Goal: Transaction & Acquisition: Purchase product/service

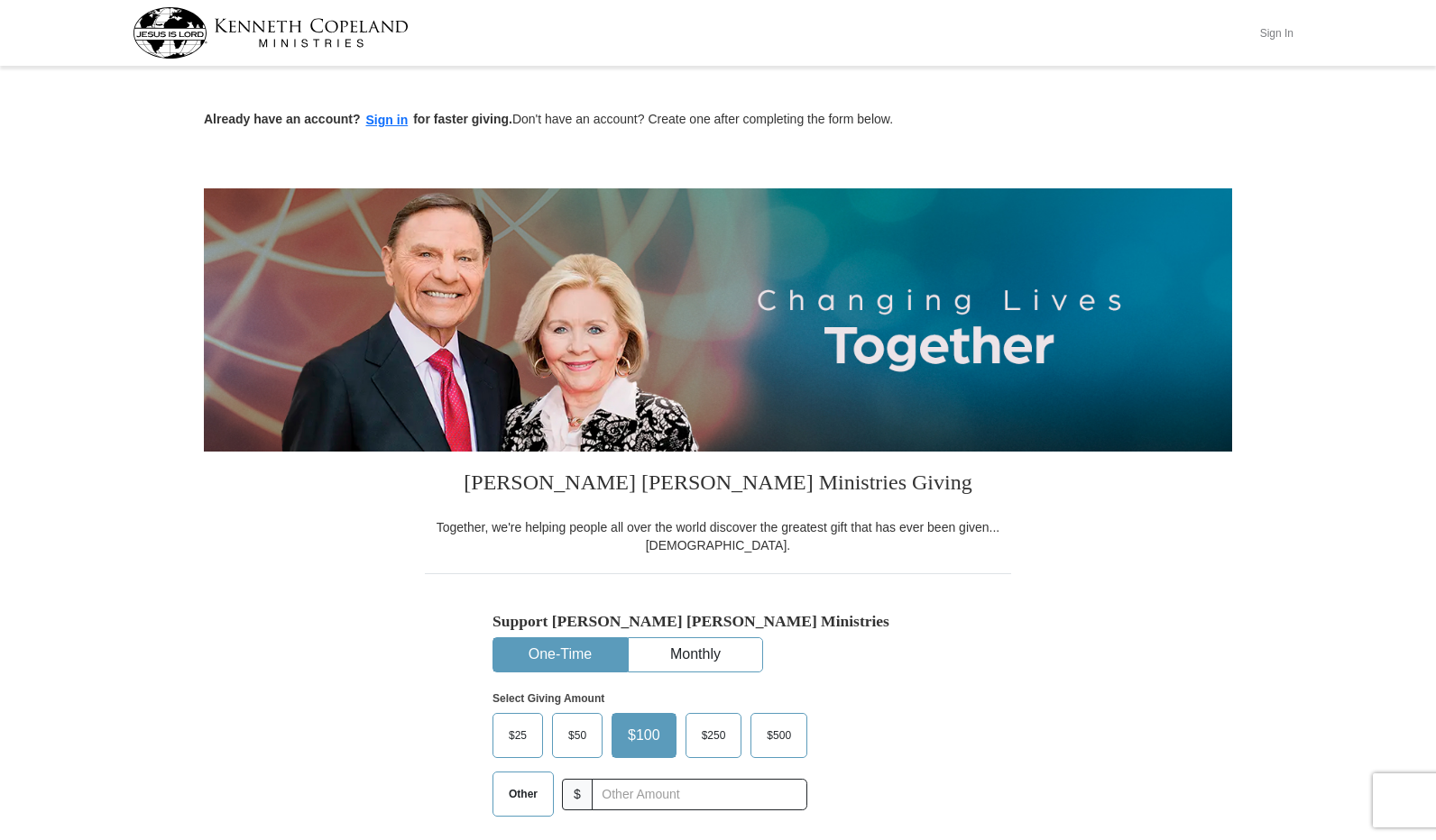
click at [1273, 30] on button "Sign In" at bounding box center [1276, 33] width 54 height 28
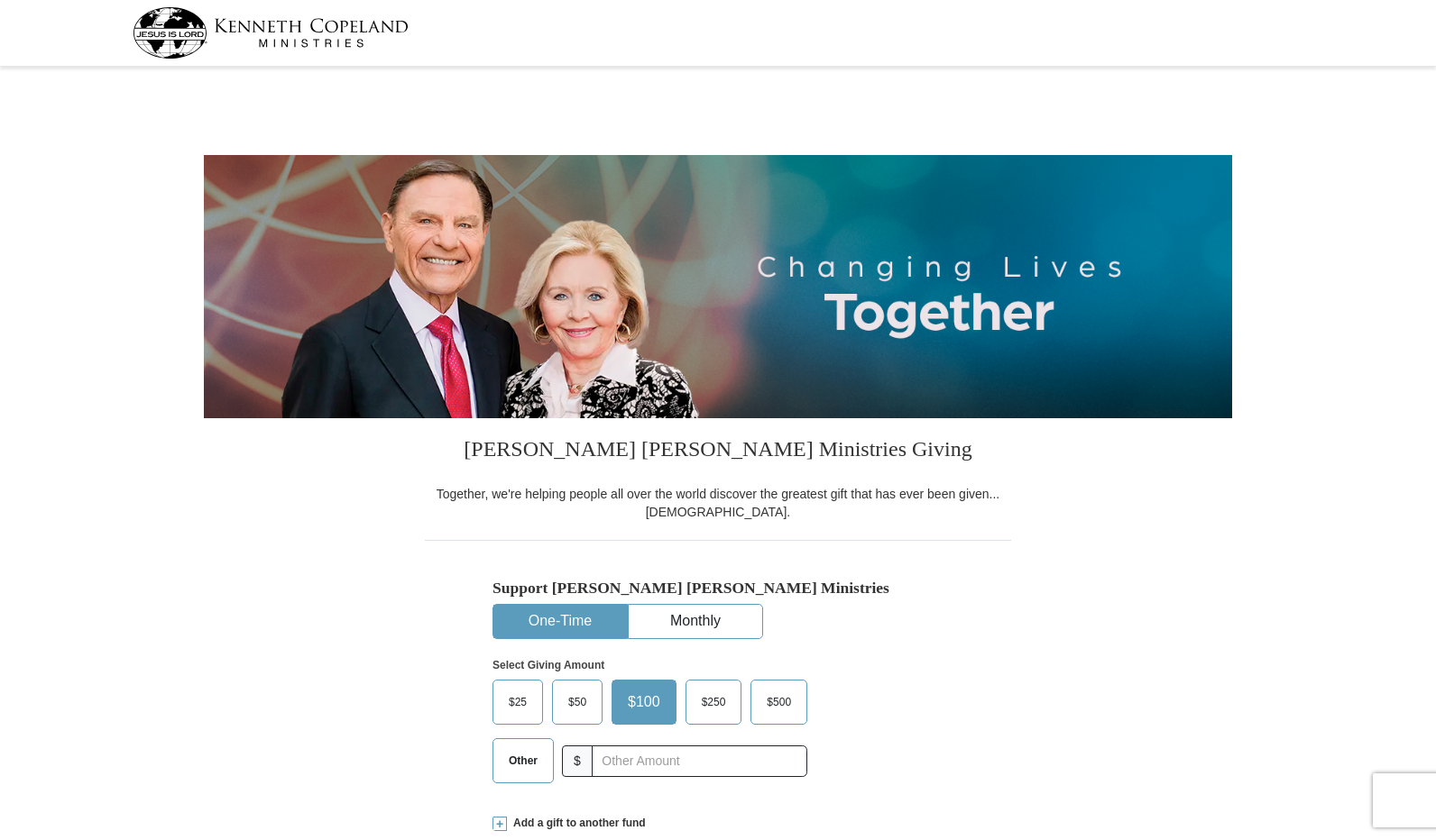
select select "AL"
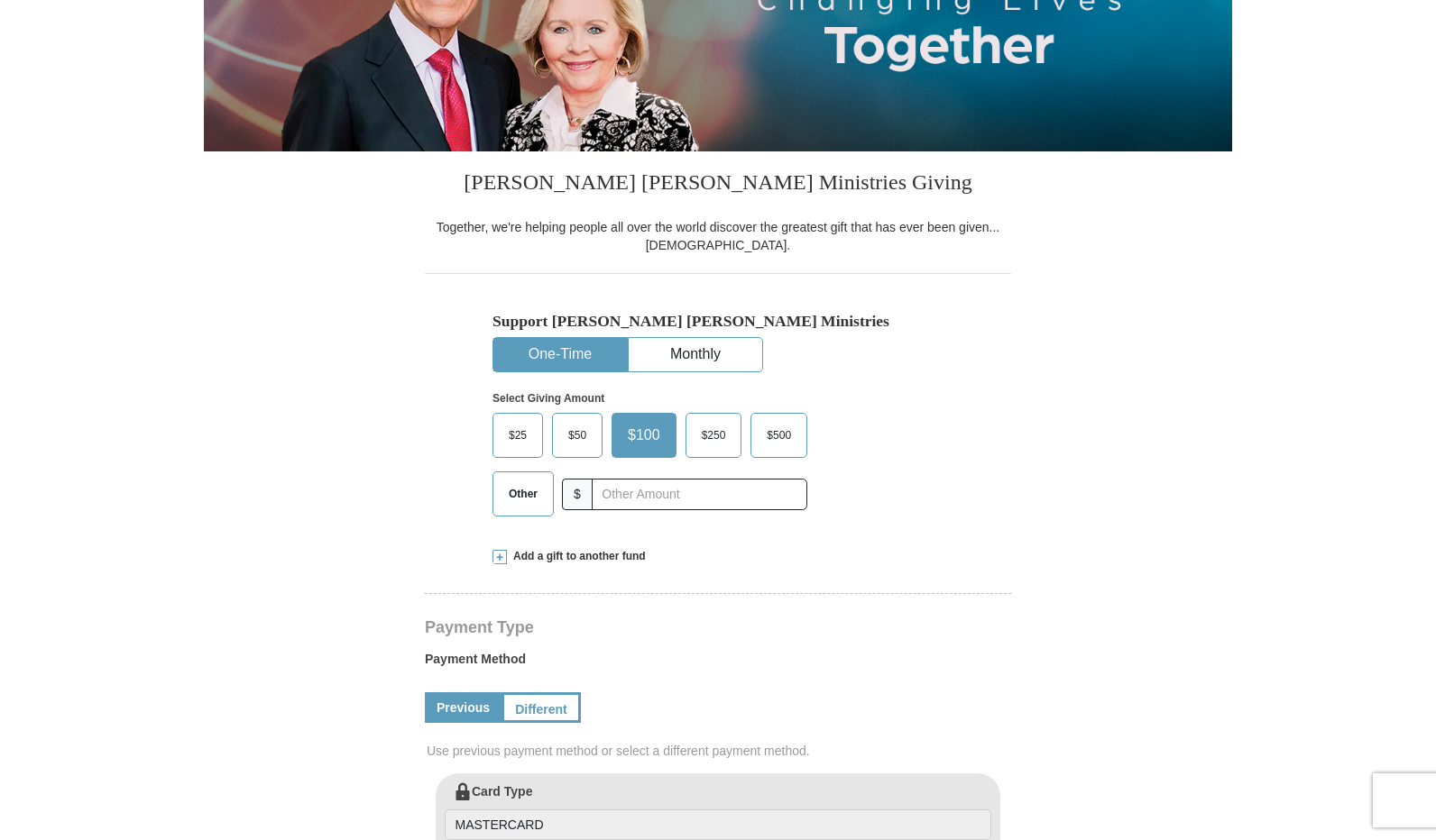
scroll to position [270, 0]
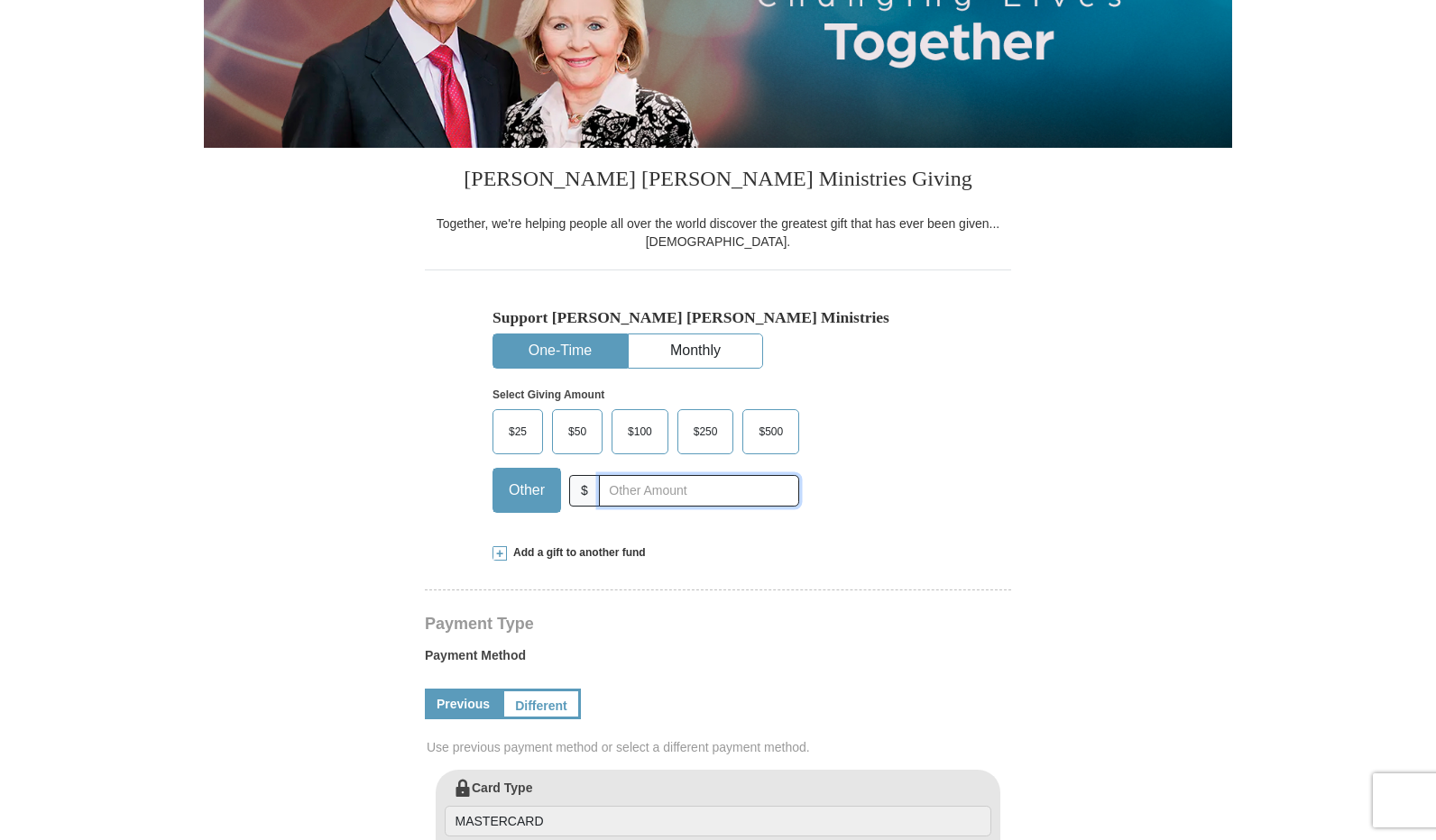
click at [611, 495] on input "text" at bounding box center [698, 491] width 200 height 32
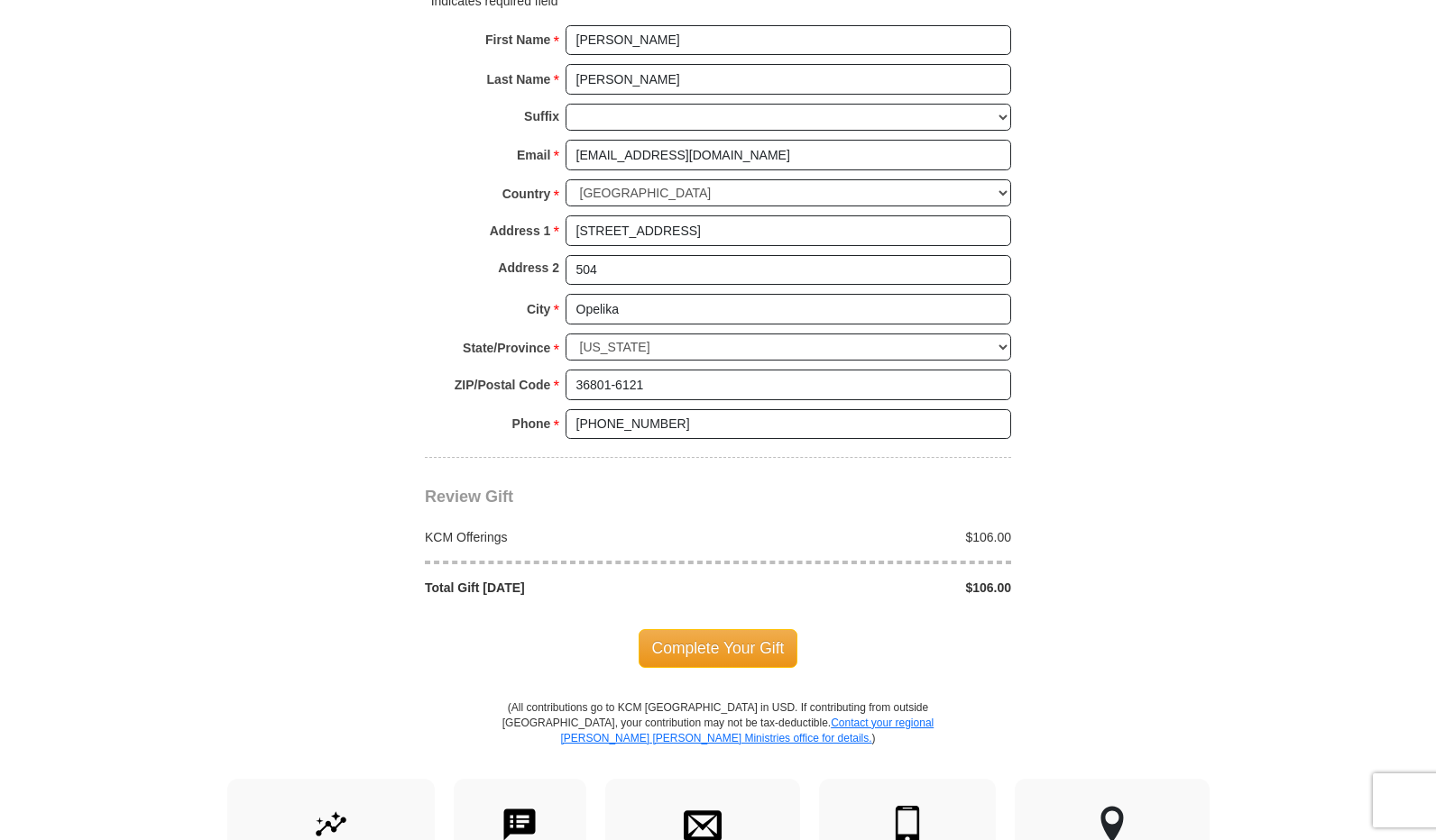
scroll to position [1352, 0]
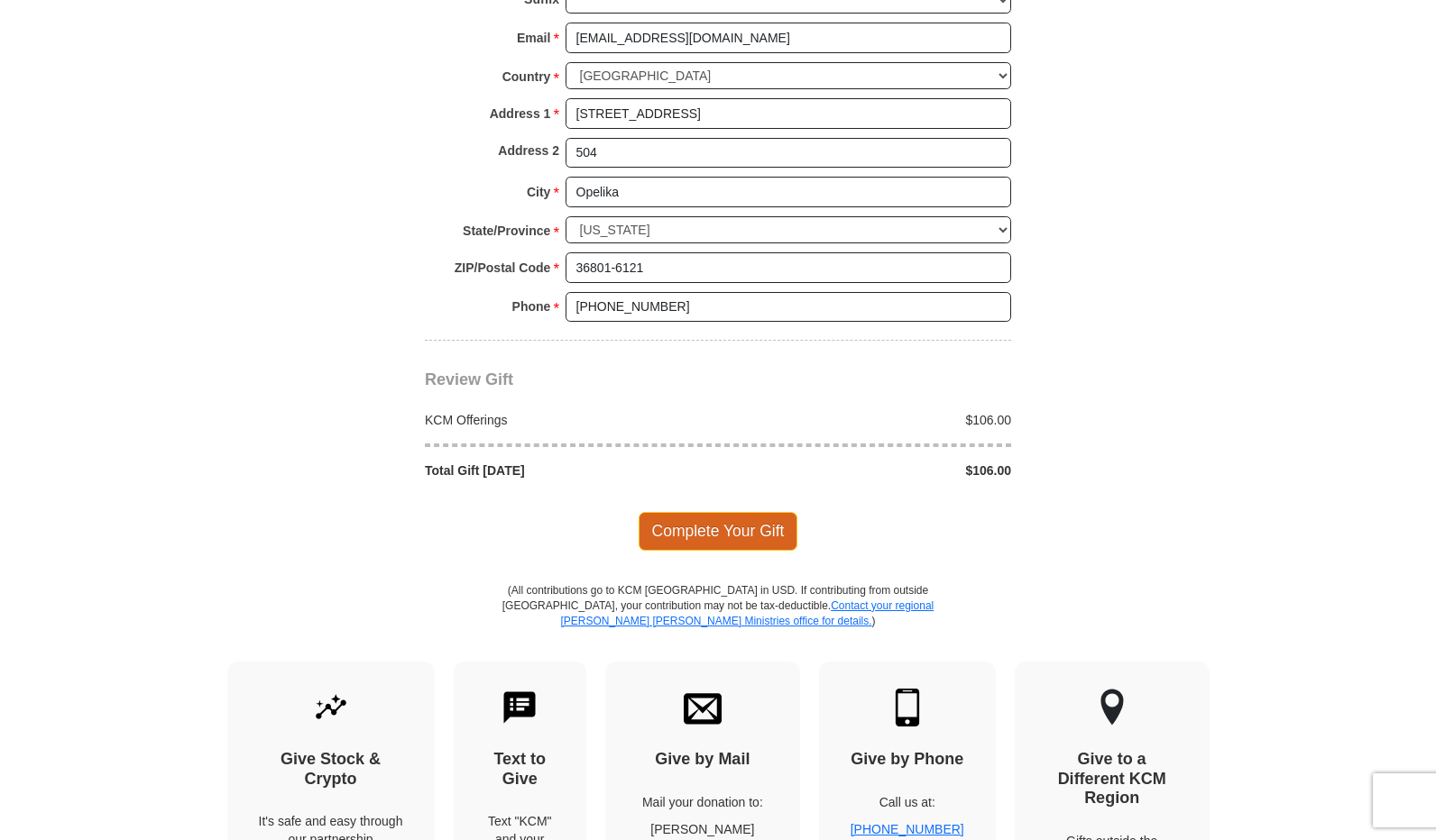
type input "106.00"
click at [699, 512] on span "Complete Your Gift" at bounding box center [718, 531] width 160 height 38
